Goal: Task Accomplishment & Management: Manage account settings

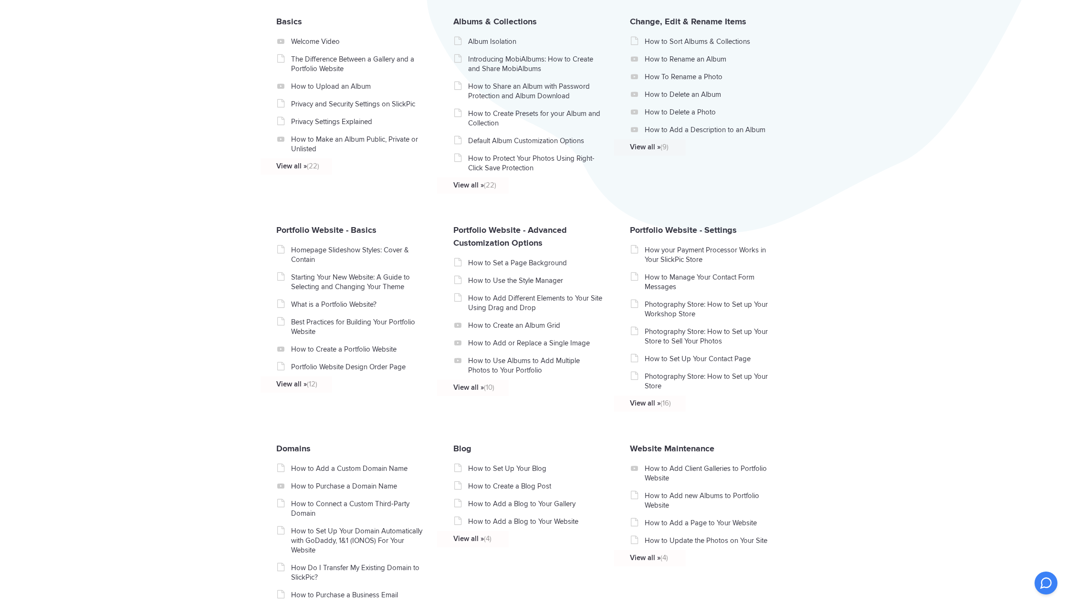
scroll to position [236, 0]
click at [282, 234] on link "Portfolio Website - Basics" at bounding box center [326, 228] width 100 height 11
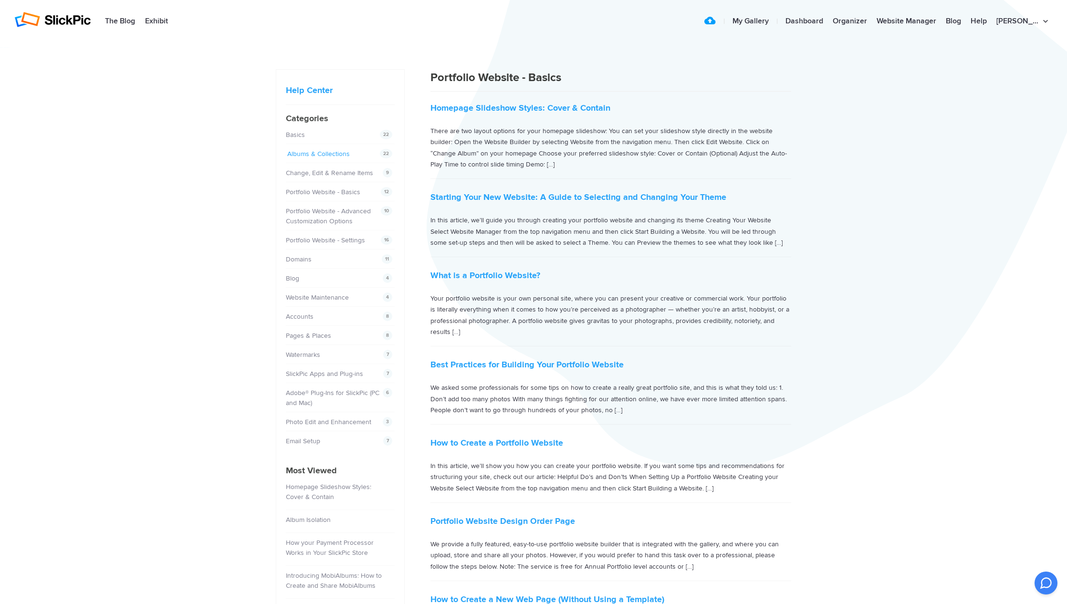
click at [348, 151] on link "Albums & Collections" at bounding box center [318, 154] width 63 height 8
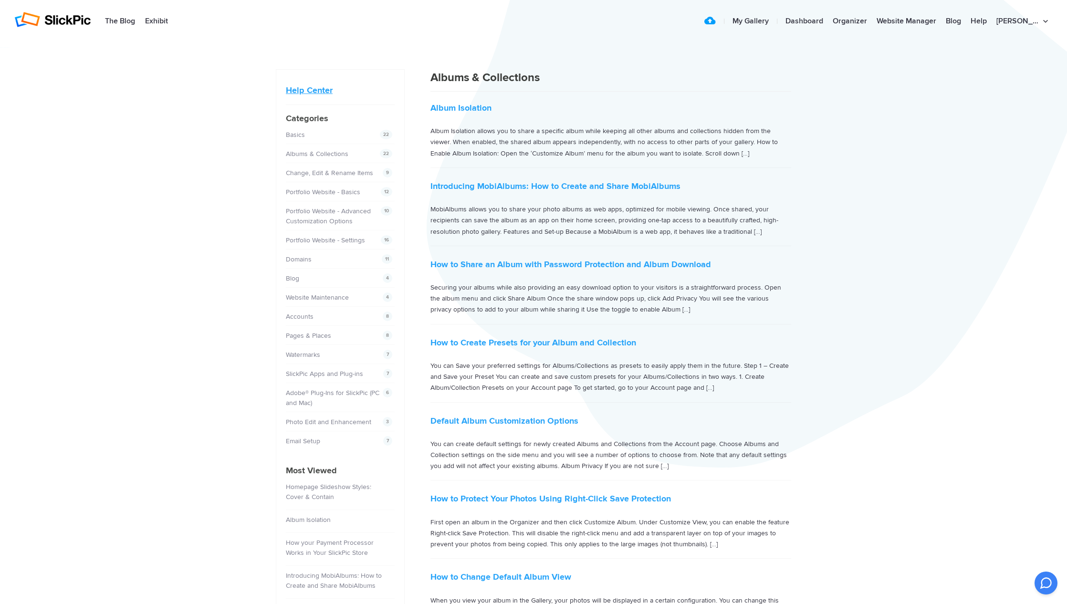
click at [310, 89] on link "Help Center" at bounding box center [309, 90] width 47 height 11
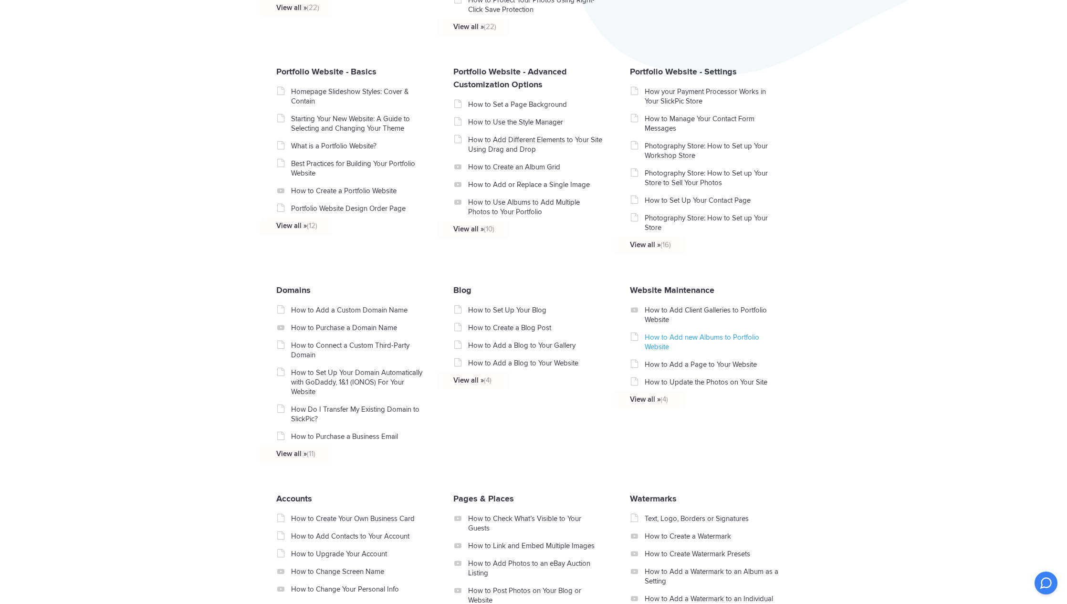
scroll to position [394, 0]
click at [715, 339] on link "How to Add new Albums to Portfolio Website" at bounding box center [712, 341] width 135 height 19
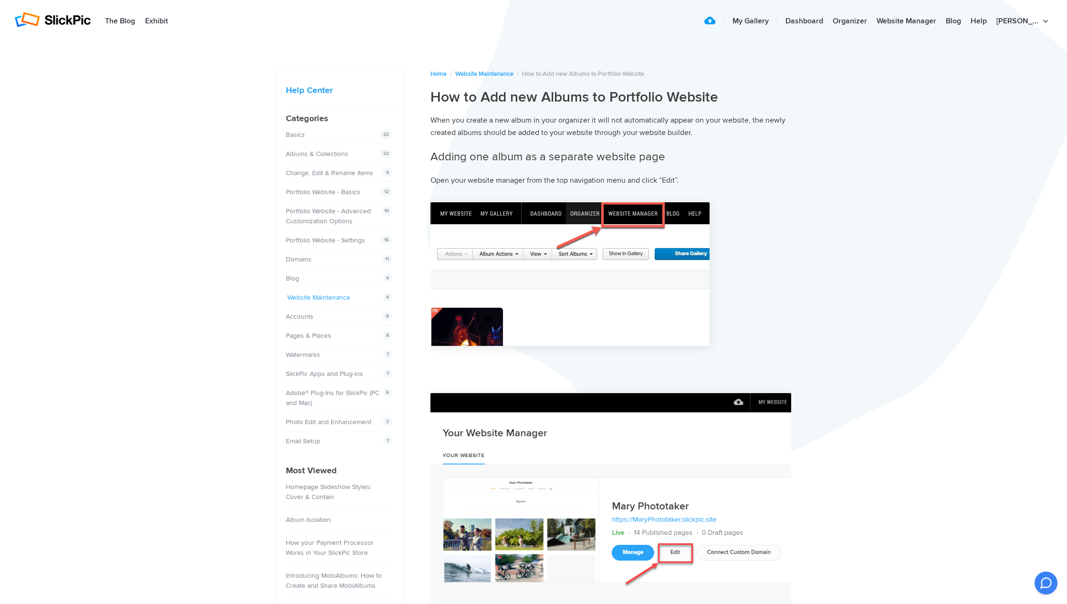
click at [315, 299] on link "Website Maintenance" at bounding box center [318, 298] width 63 height 8
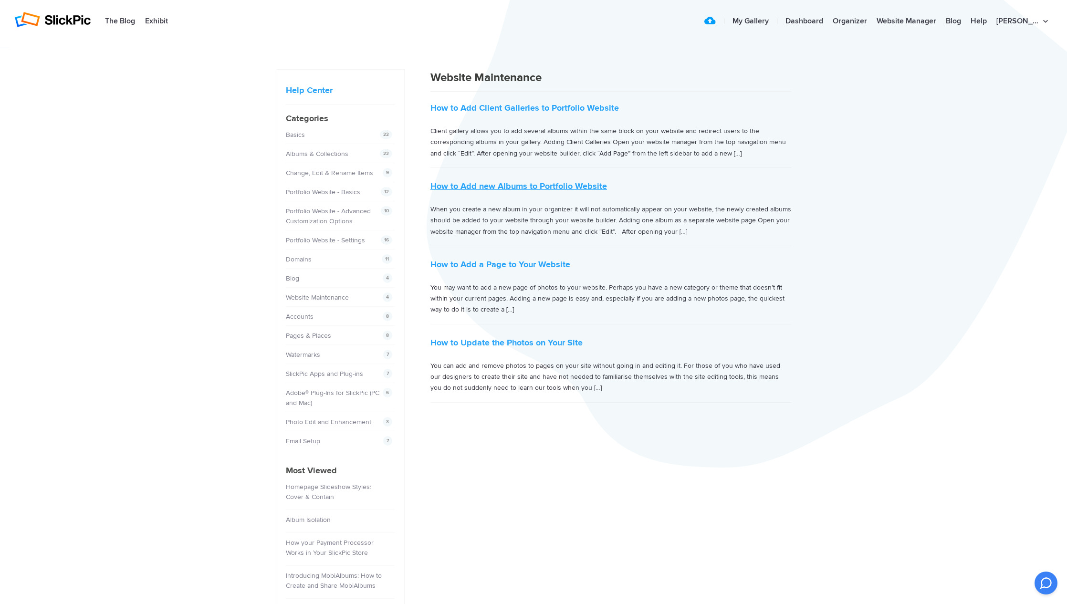
click at [557, 186] on link "How to Add new Albums to Portfolio Website" at bounding box center [519, 186] width 177 height 11
click at [926, 20] on link "Website Manager" at bounding box center [906, 21] width 69 height 19
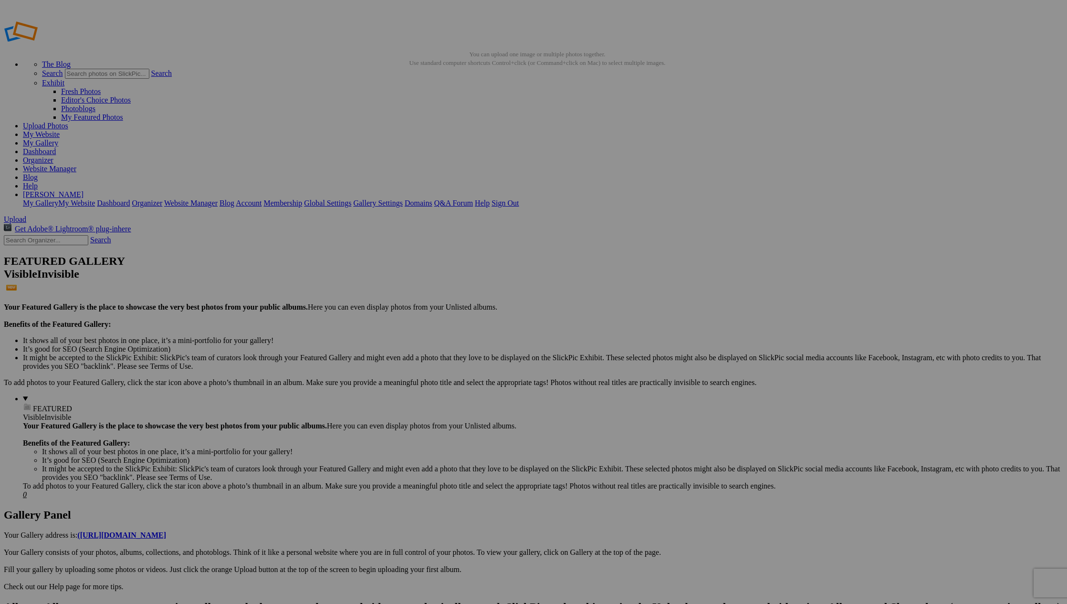
click at [76, 165] on link "Website Manager" at bounding box center [49, 169] width 53 height 8
